Goal: Task Accomplishment & Management: Use online tool/utility

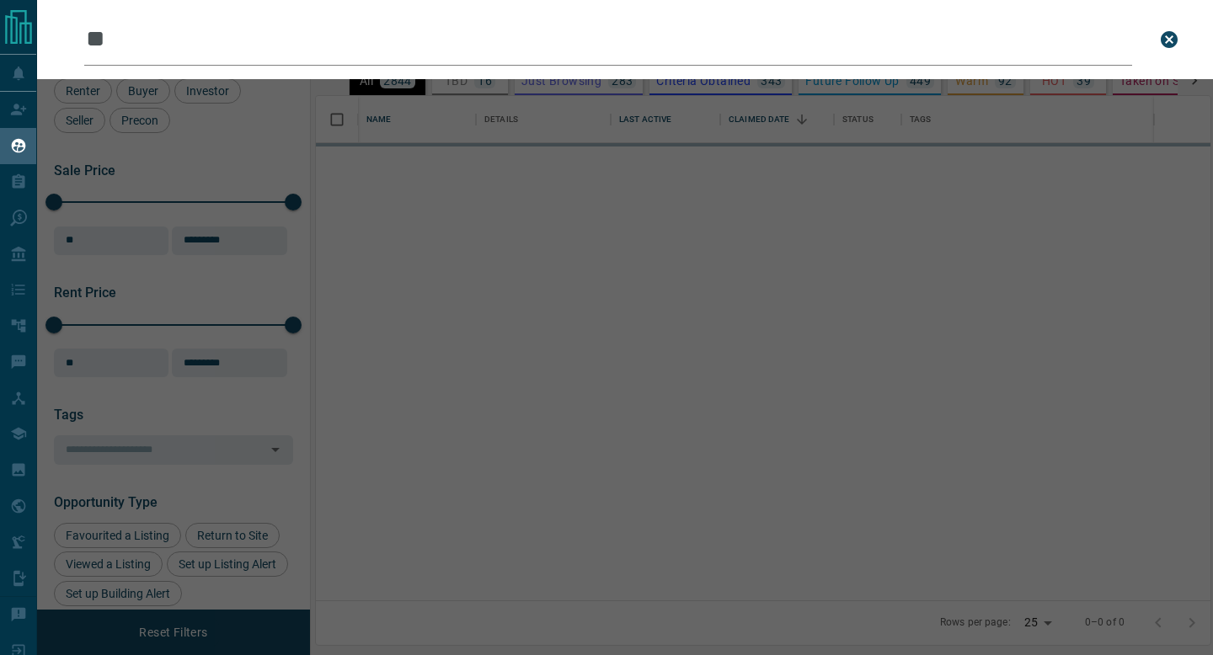
scroll to position [504, 894]
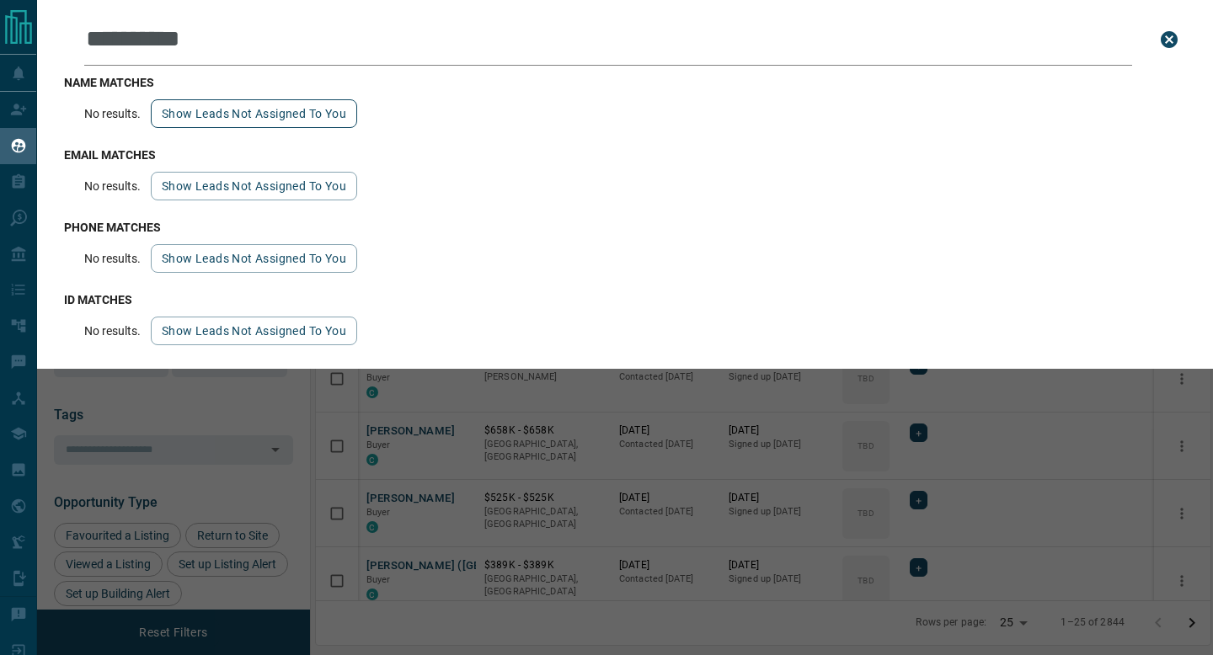
type input "**********"
click at [280, 125] on button "Show leads not assigned to you" at bounding box center [254, 113] width 206 height 29
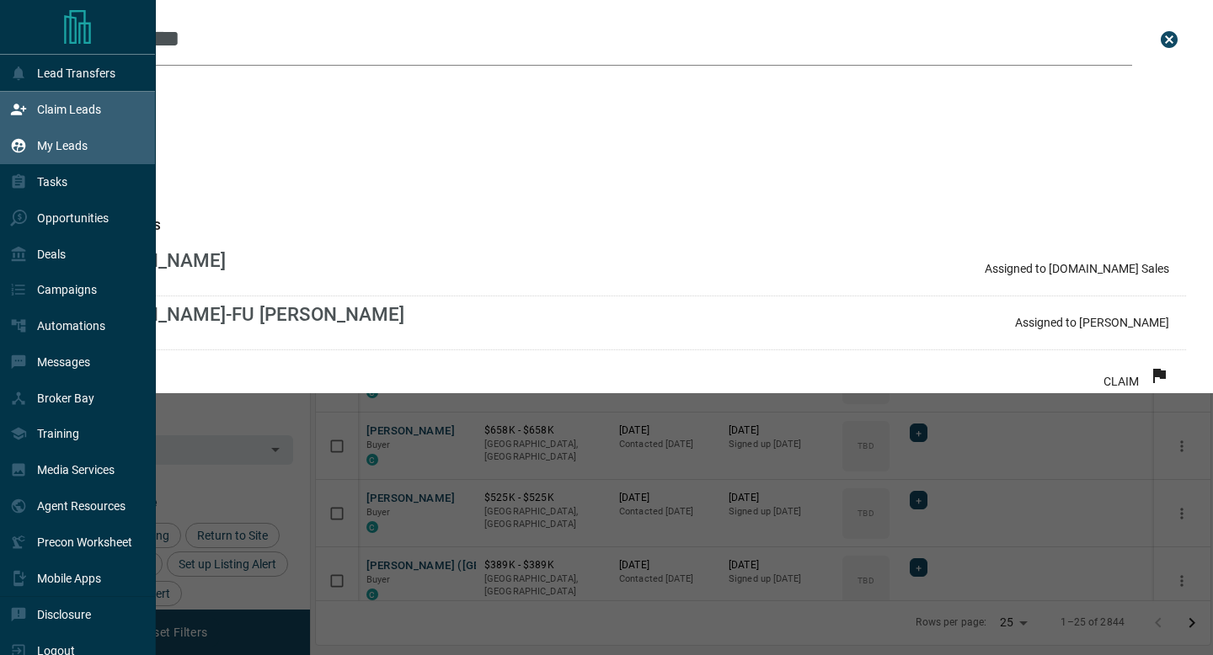
click at [0, 109] on div "Claim Leads" at bounding box center [78, 110] width 156 height 36
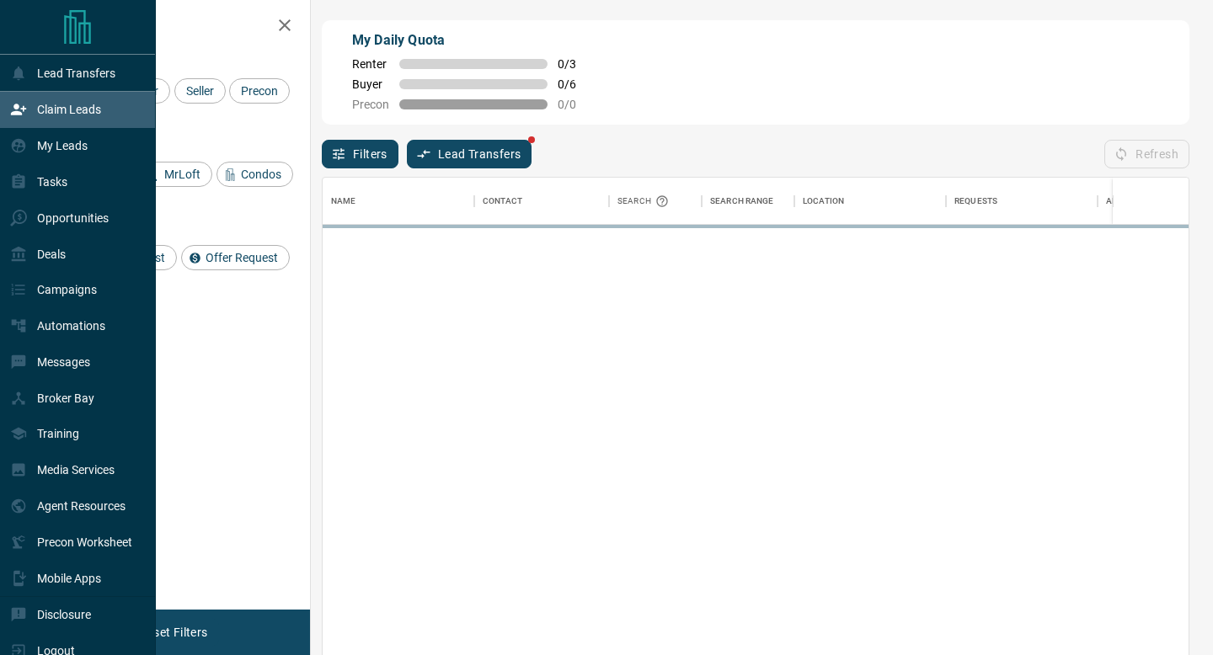
scroll to position [497, 866]
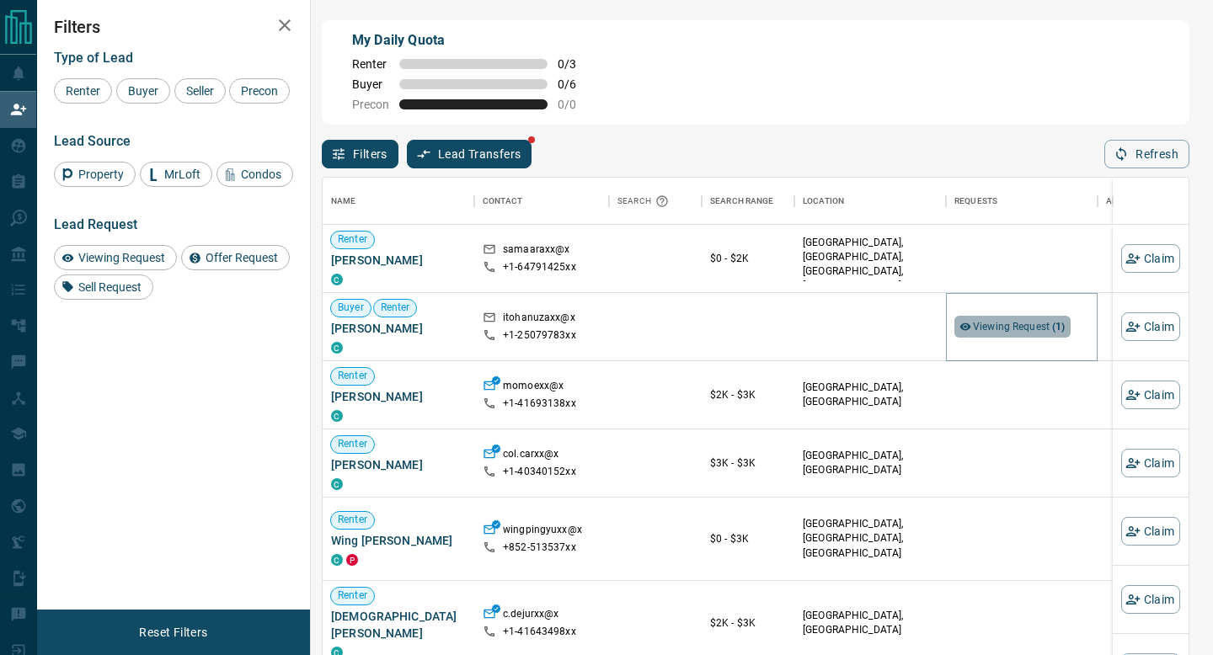
click at [996, 317] on div "Viewing Request ( 1 )" at bounding box center [1012, 327] width 116 height 22
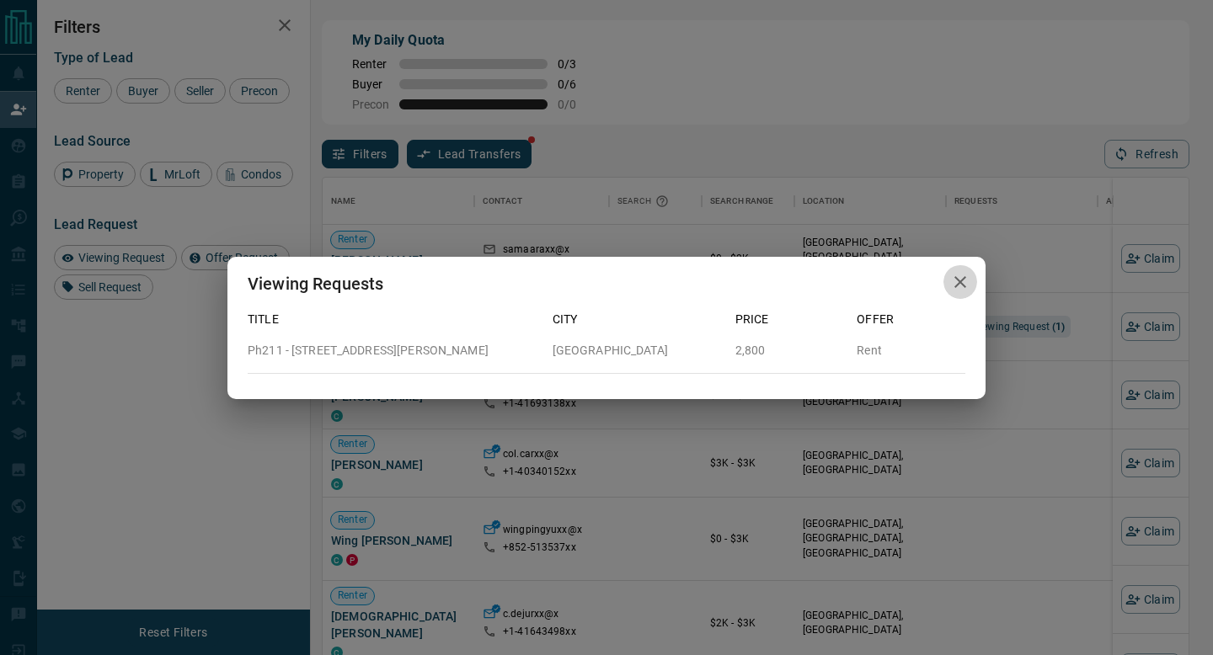
click at [963, 266] on button "button" at bounding box center [960, 282] width 34 height 35
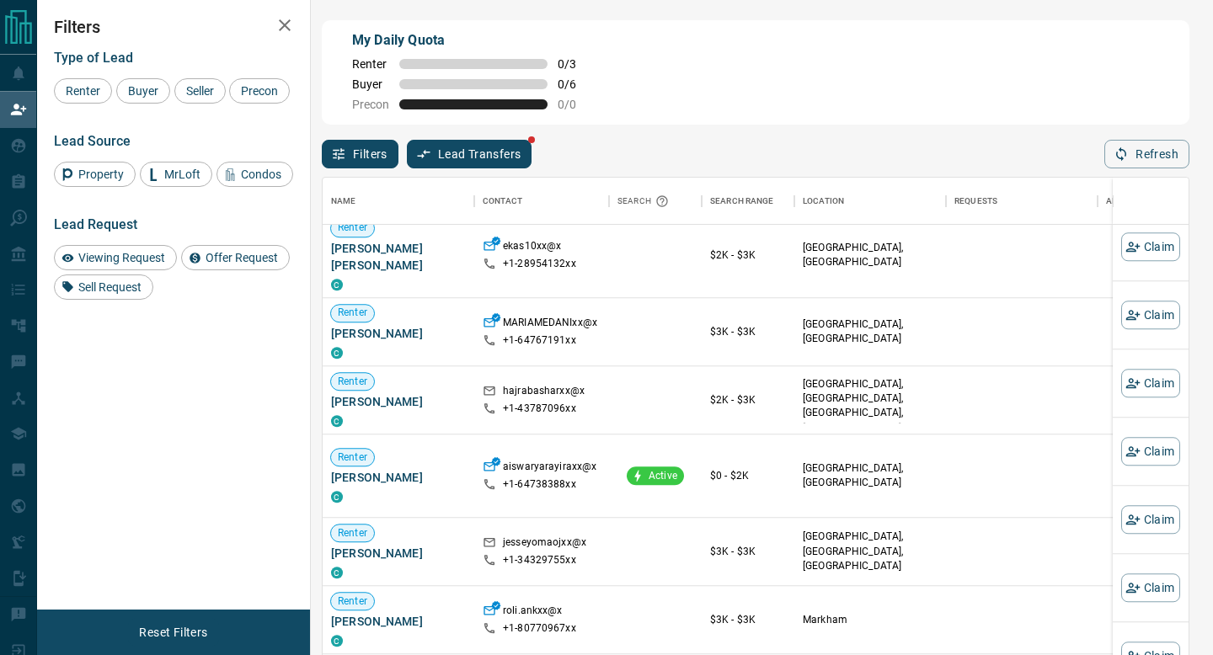
scroll to position [0, 0]
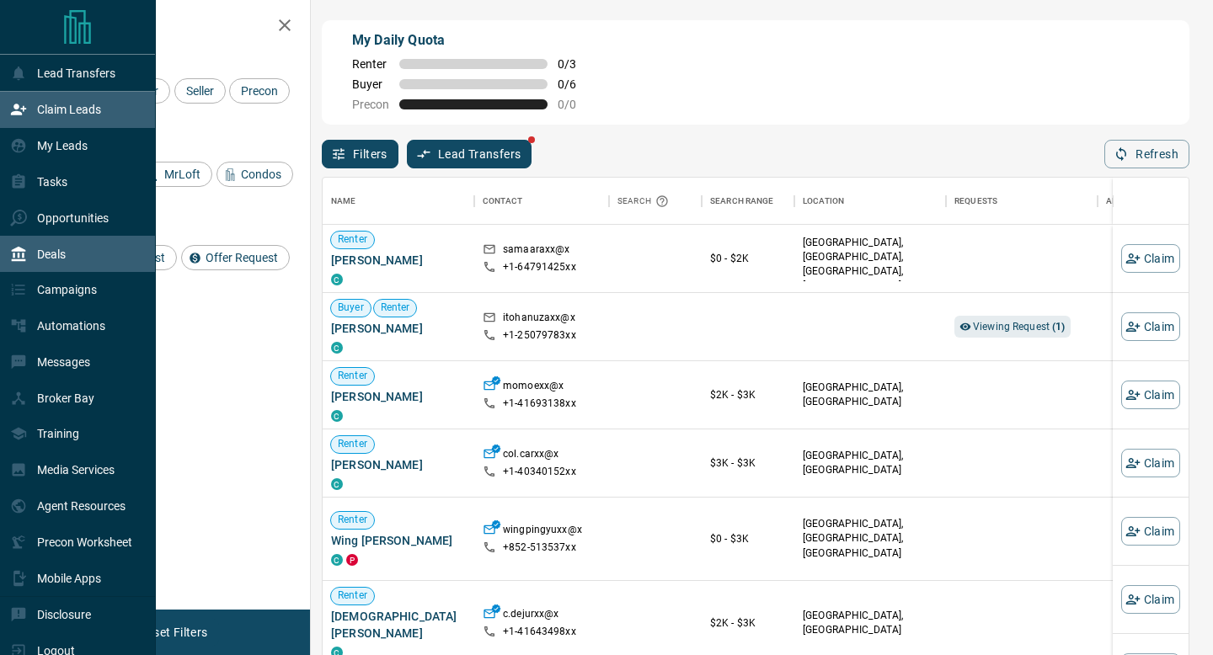
click at [18, 258] on icon at bounding box center [19, 253] width 14 height 15
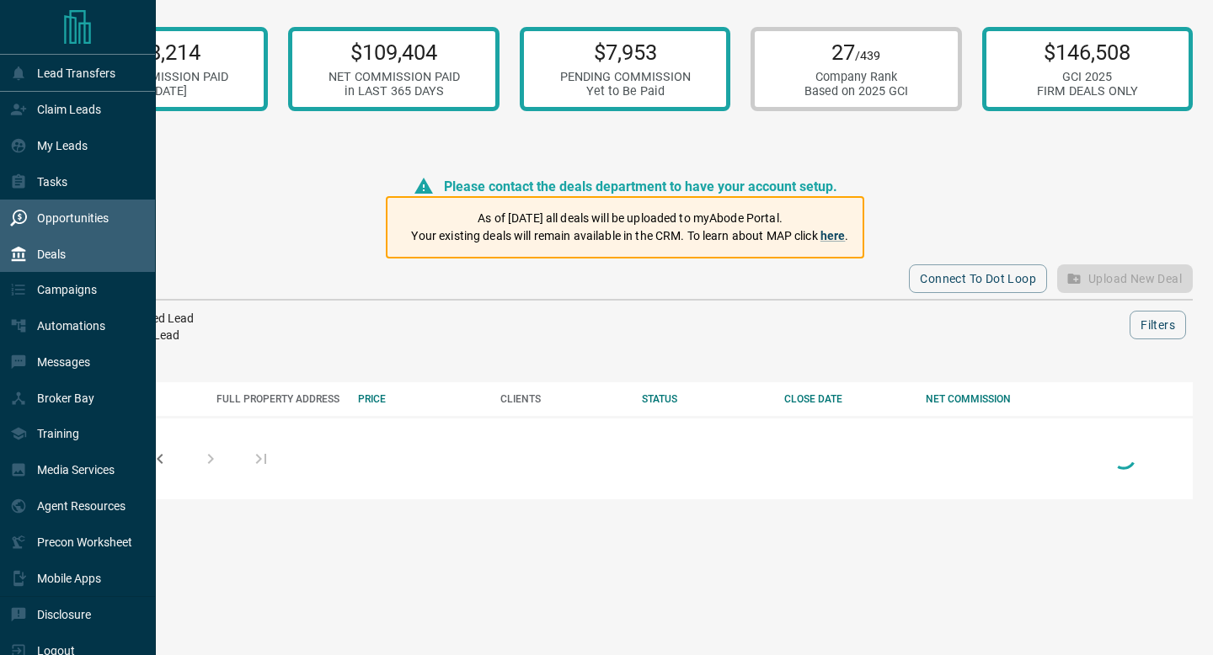
click at [29, 208] on div "Opportunities" at bounding box center [59, 218] width 99 height 28
